Goal: Communication & Community: Participate in discussion

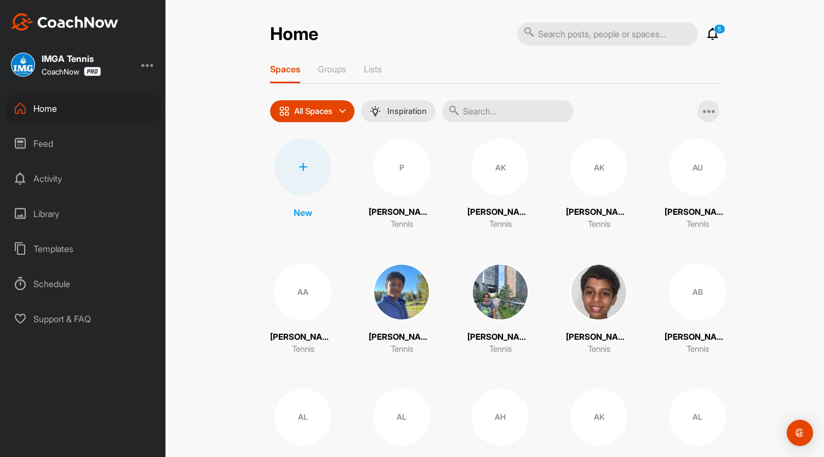
click at [714, 34] on icon at bounding box center [712, 33] width 13 height 13
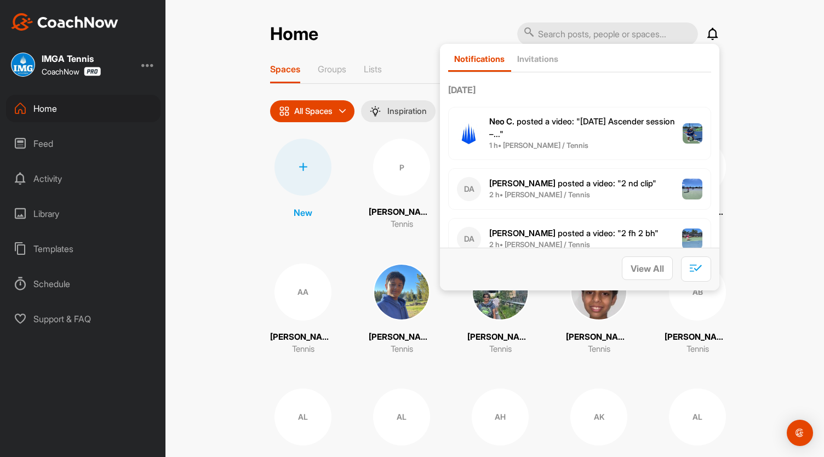
click at [749, 26] on div "Home Notifications Invitations [DATE] Neo C. posted a video : " [DATE] Ascender…" at bounding box center [494, 228] width 658 height 457
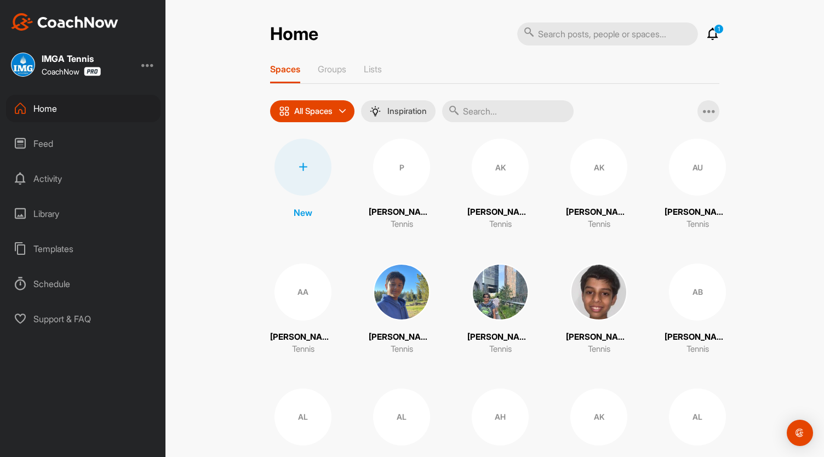
click at [712, 38] on icon at bounding box center [712, 33] width 13 height 13
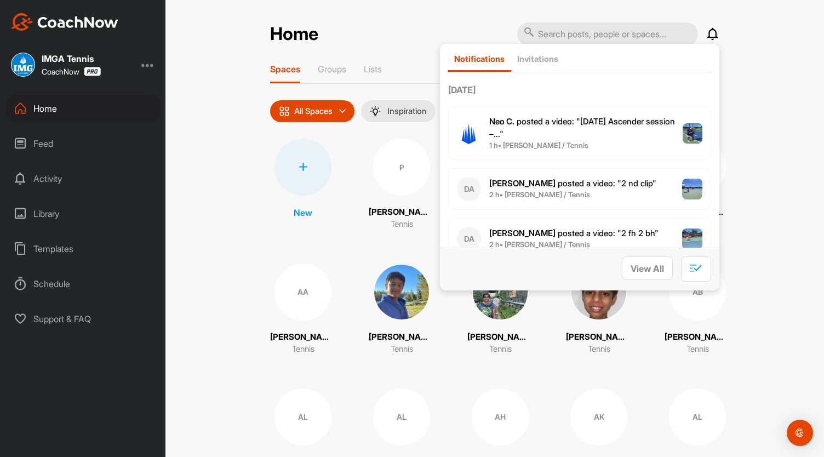
click at [708, 33] on icon at bounding box center [712, 33] width 13 height 13
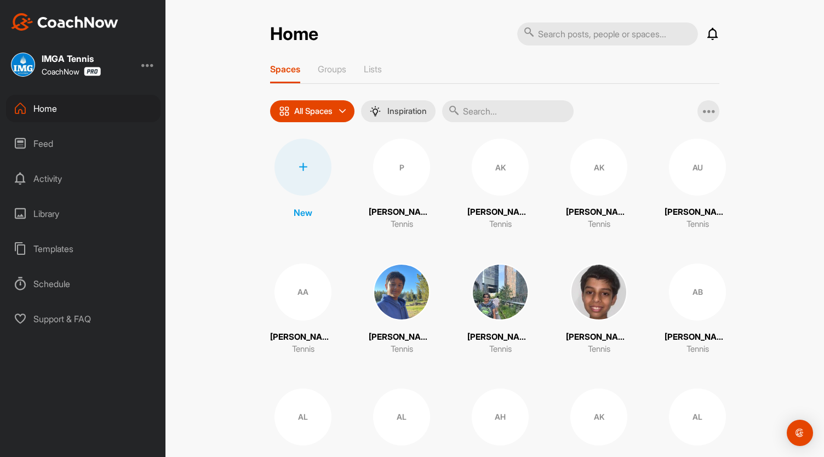
click at [61, 135] on div "Feed" at bounding box center [83, 143] width 154 height 27
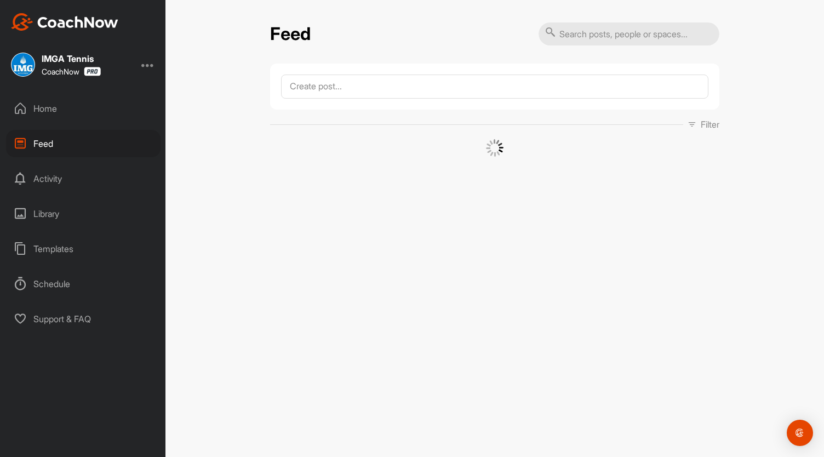
click at [62, 116] on div "Home" at bounding box center [83, 108] width 154 height 27
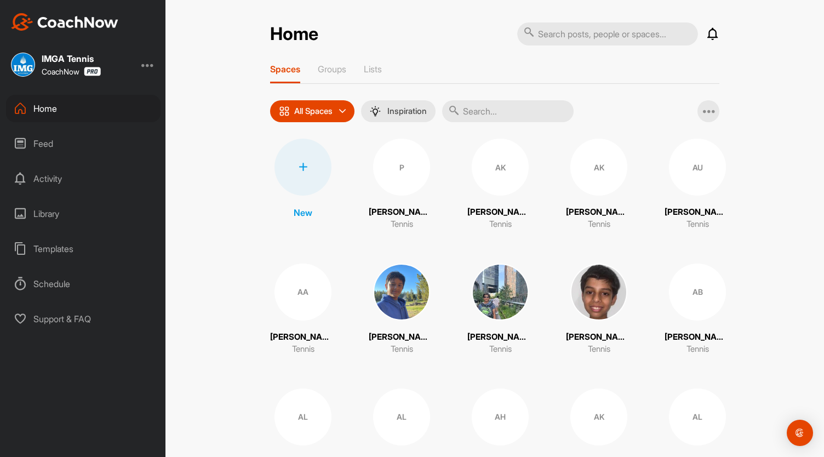
click at [709, 35] on icon at bounding box center [712, 33] width 13 height 13
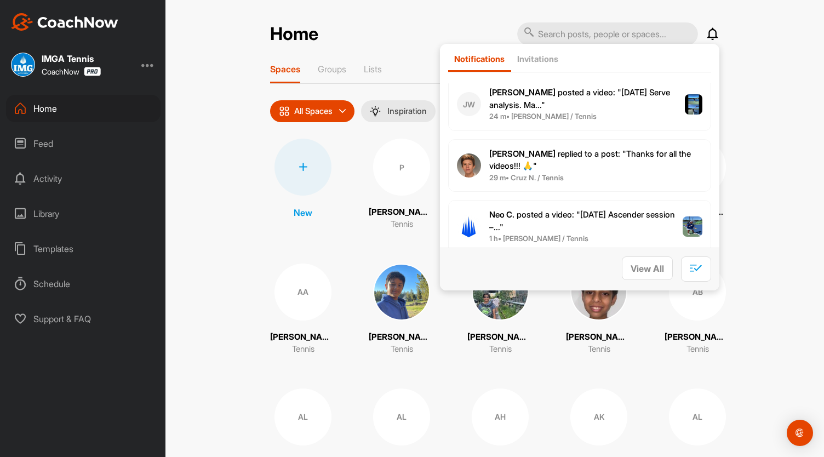
scroll to position [329, 0]
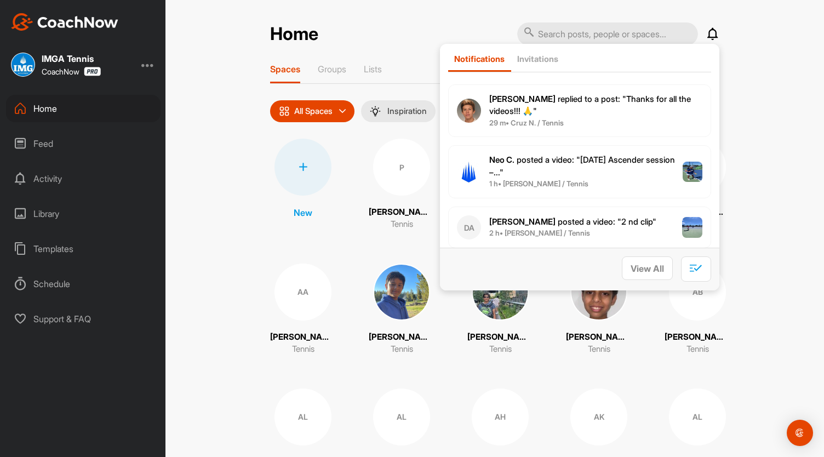
click at [605, 125] on span "29 m • Cruz N. / Tennis" at bounding box center [595, 123] width 213 height 11
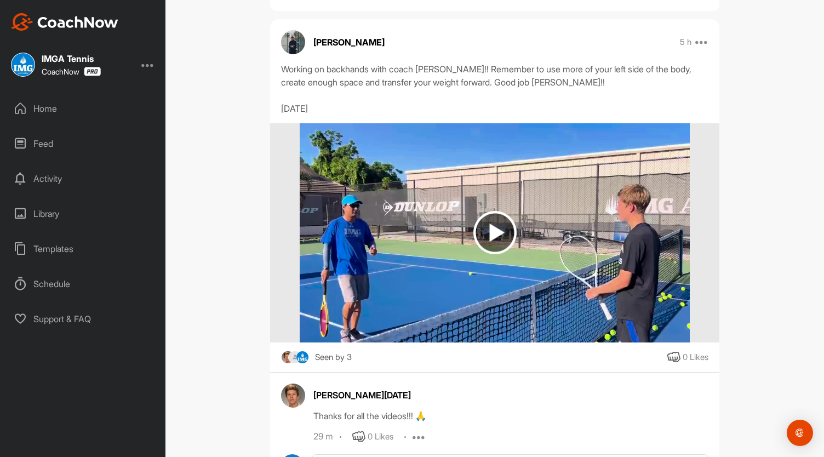
scroll to position [134, 0]
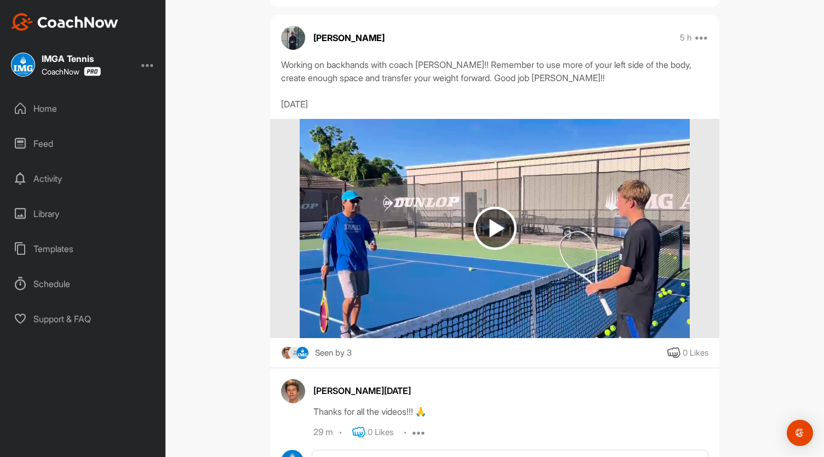
click at [354, 425] on icon at bounding box center [358, 431] width 13 height 13
